Goal: Task Accomplishment & Management: Use online tool/utility

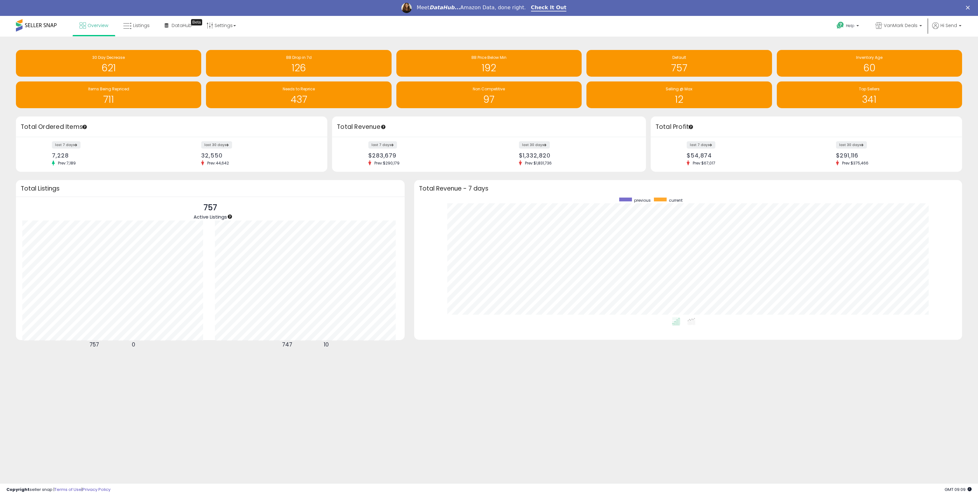
click at [966, 5] on div "Meet DataHub... Amazon Data, done right. Check It Out" at bounding box center [489, 8] width 978 height 11
click at [969, 8] on icon "Close" at bounding box center [968, 8] width 4 height 4
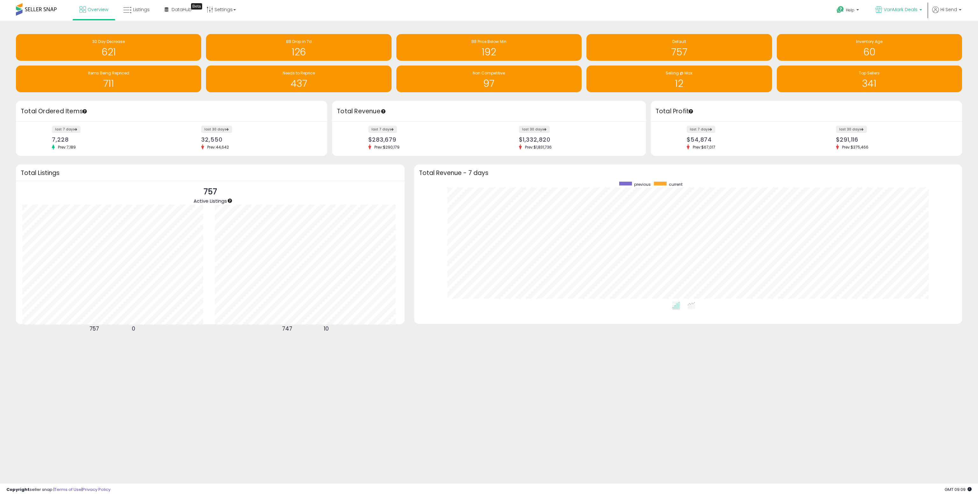
click at [917, 10] on span "VanMark Deals" at bounding box center [901, 9] width 34 height 6
click at [880, 28] on p "Tera Group CA 180 listings" at bounding box center [876, 29] width 94 height 13
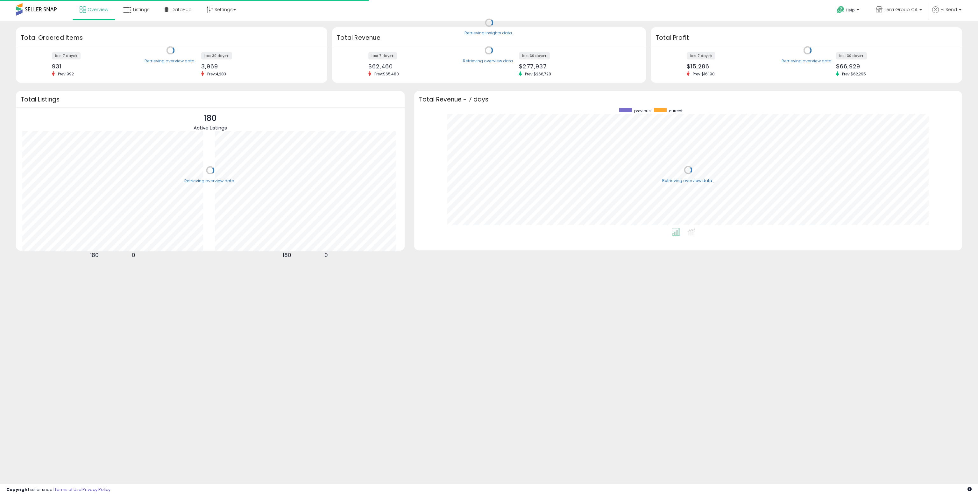
scroll to position [120, 535]
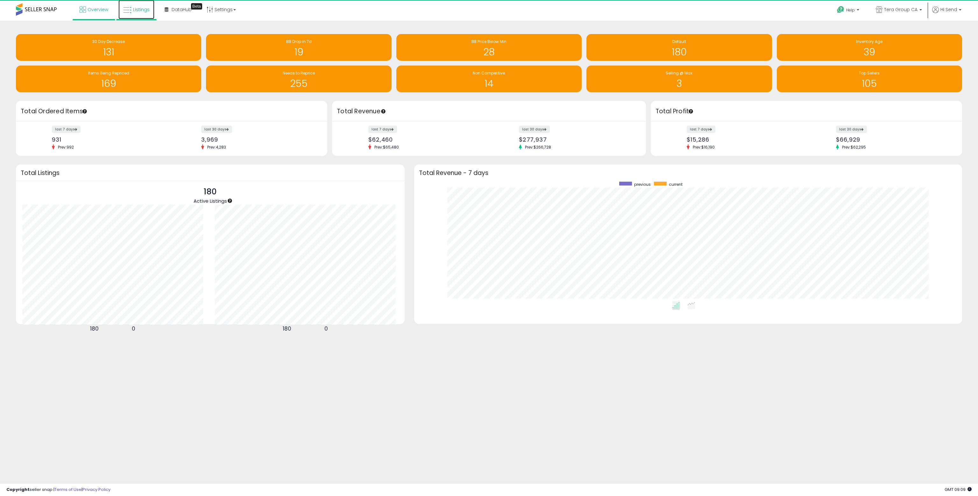
click at [149, 12] on link "Listings" at bounding box center [136, 9] width 36 height 19
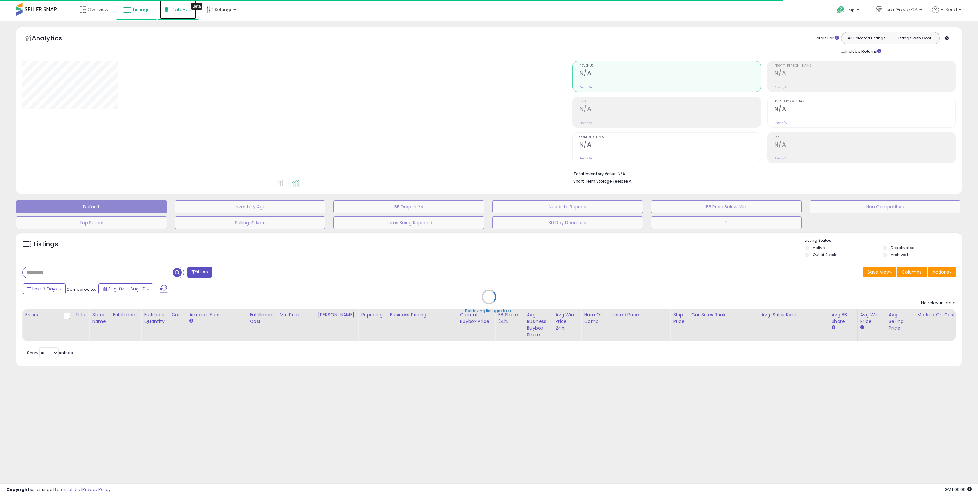
click at [182, 12] on span "DataHub" at bounding box center [182, 9] width 20 height 6
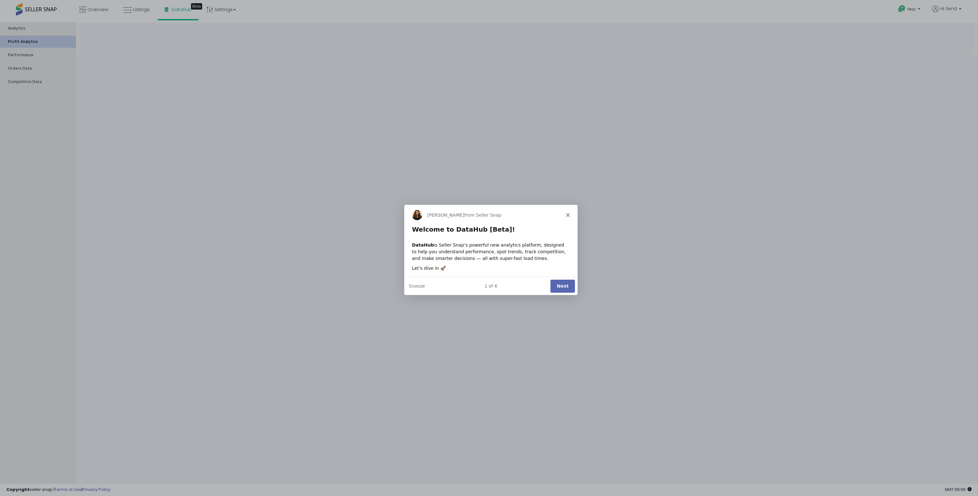
click at [567, 213] on icon "Close" at bounding box center [568, 215] width 4 height 4
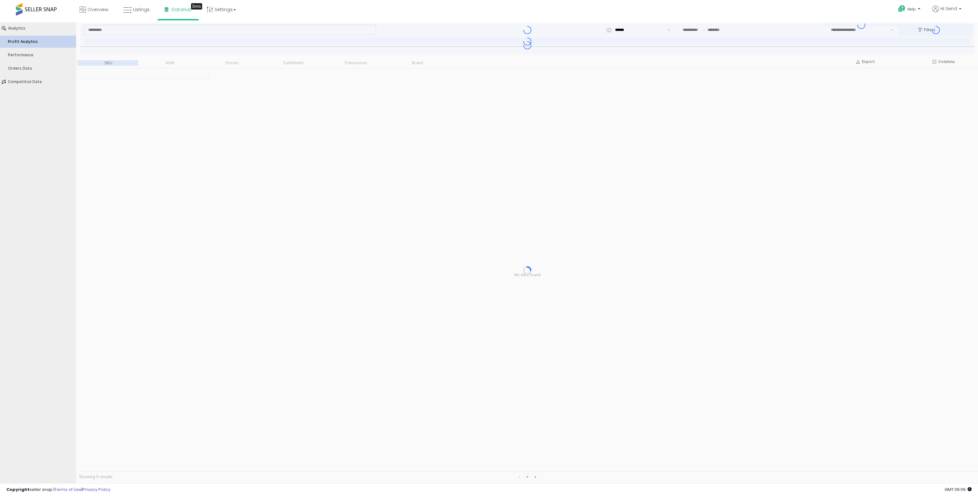
type input "***"
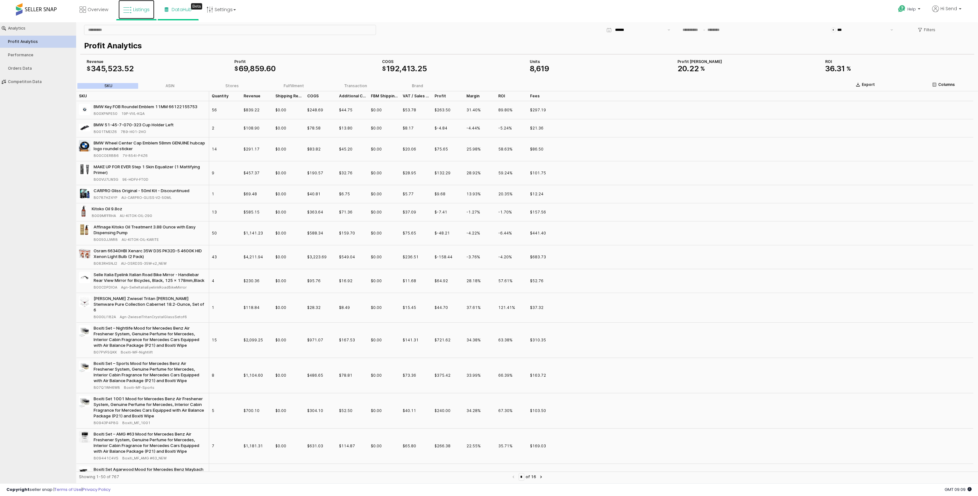
click at [134, 10] on span "Listings" at bounding box center [141, 9] width 17 height 6
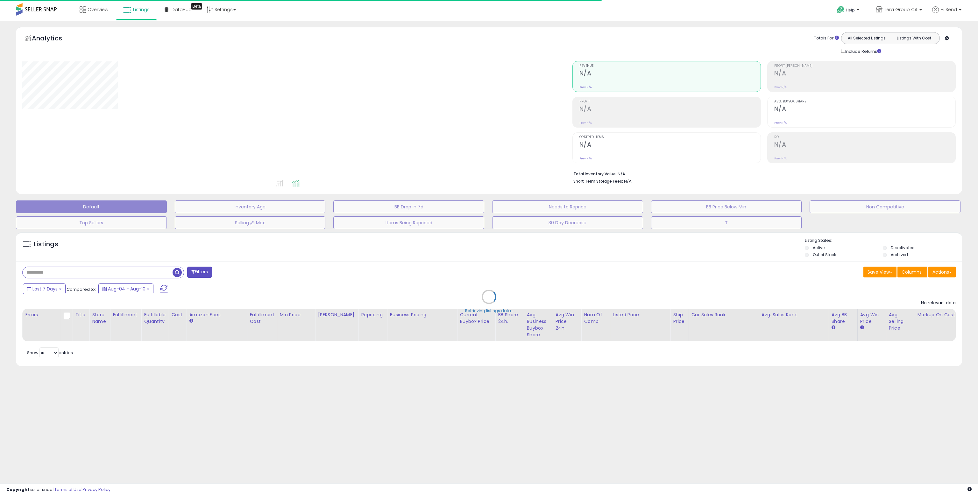
click at [122, 273] on div "Retrieving listings data.." at bounding box center [489, 301] width 956 height 145
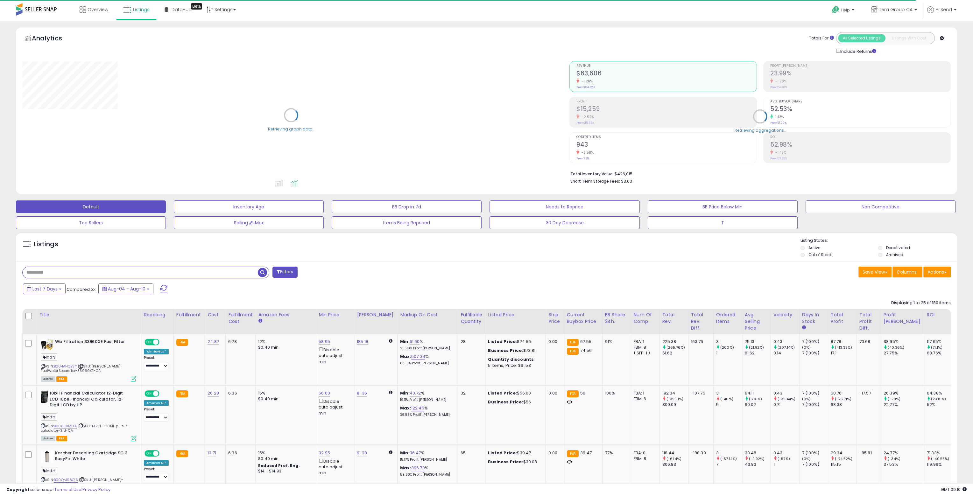
click at [57, 275] on input "text" at bounding box center [140, 272] width 235 height 11
paste input "**********"
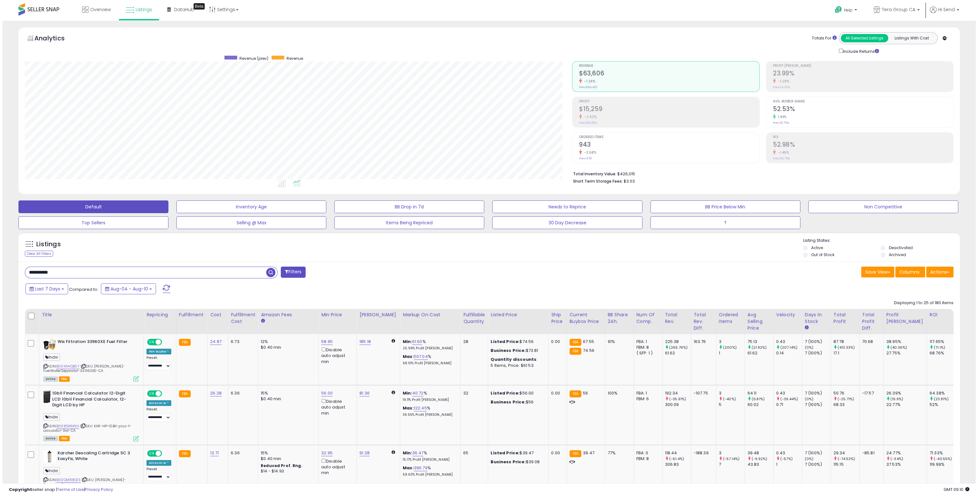
scroll to position [130, 547]
type input "**********"
click at [269, 274] on span "button" at bounding box center [268, 272] width 9 height 9
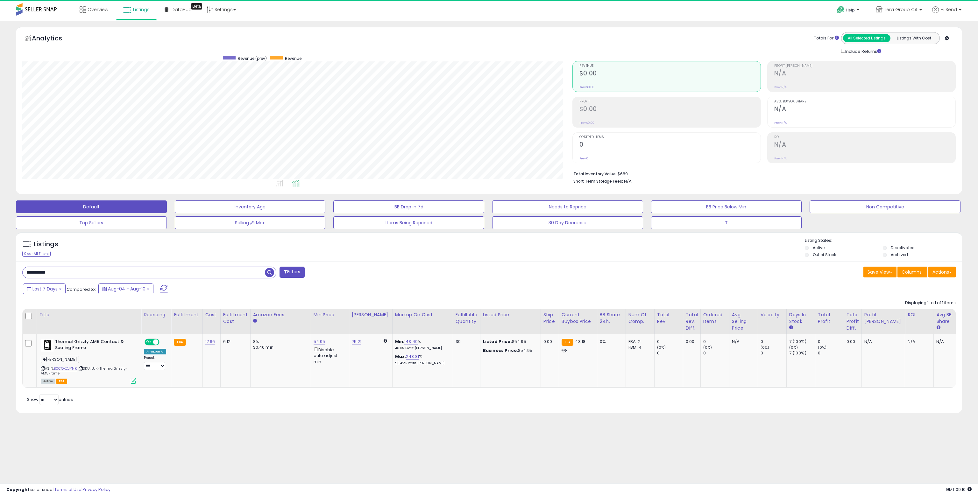
scroll to position [130, 550]
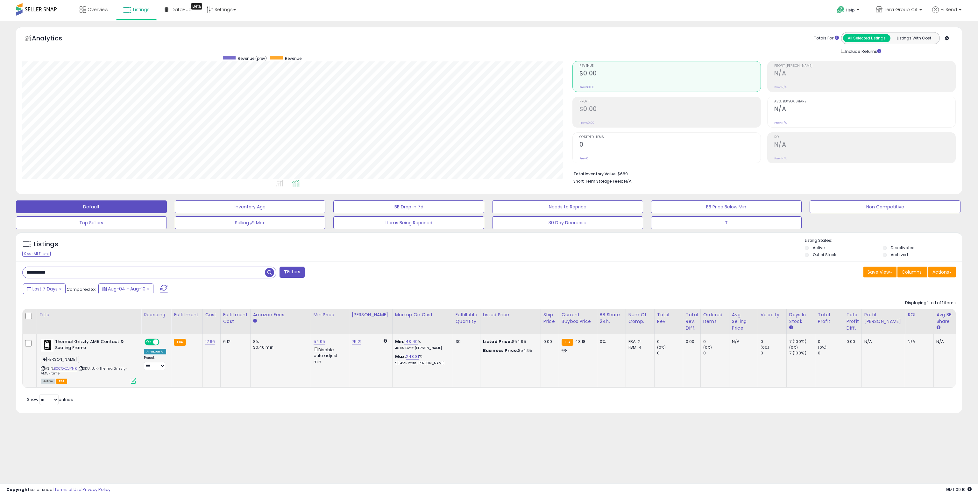
click at [152, 343] on span "ON" at bounding box center [149, 342] width 8 height 5
click at [195, 195] on div "Analytics Totals For All Selected Listings Listings With Cost Include Returns" at bounding box center [489, 112] width 956 height 170
click at [511, 12] on div "Overview Listings Beta" at bounding box center [319, 13] width 649 height 27
click at [45, 10] on span at bounding box center [36, 9] width 41 height 12
drag, startPoint x: 577, startPoint y: 65, endPoint x: 602, endPoint y: 64, distance: 25.2
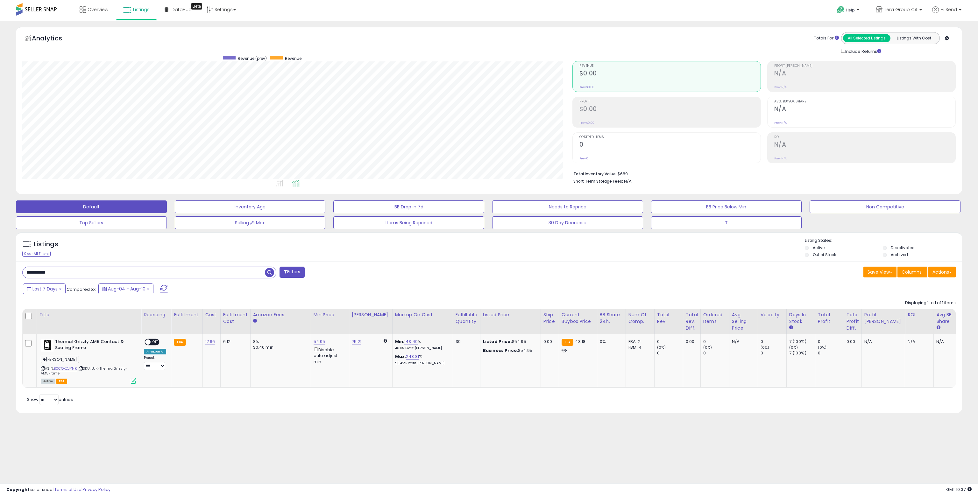
click at [602, 64] on li "Revenue $0.00 Prev: $0.00" at bounding box center [667, 76] width 189 height 31
click at [609, 41] on div "Totals For All Selected Listings Listings With Cost Include Returns" at bounding box center [761, 43] width 379 height 23
